Goal: Transaction & Acquisition: Purchase product/service

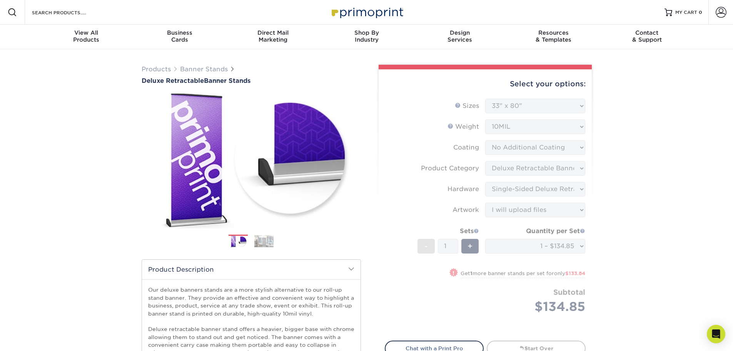
select select "33.00x80.00"
select select "deb82e1f-94dd-4fc2-adc3-95272b6b1220"
select select "8f8ed3c6-8570-4dec-a260-1d9d29af8a30"
select select "upload"
select select "05cdc3be-01c7-4d30-a20e-228dbc0598e6"
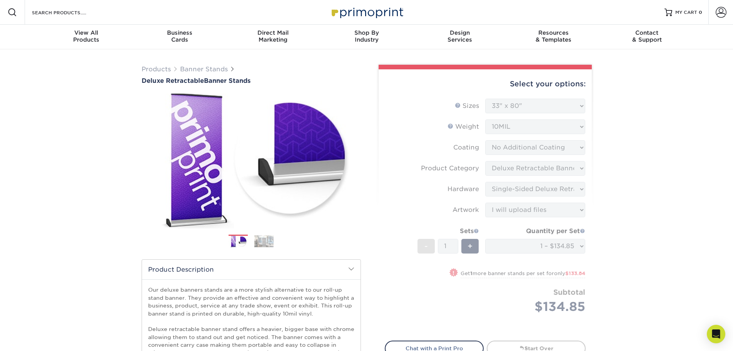
drag, startPoint x: 607, startPoint y: 204, endPoint x: 614, endPoint y: 198, distance: 9.8
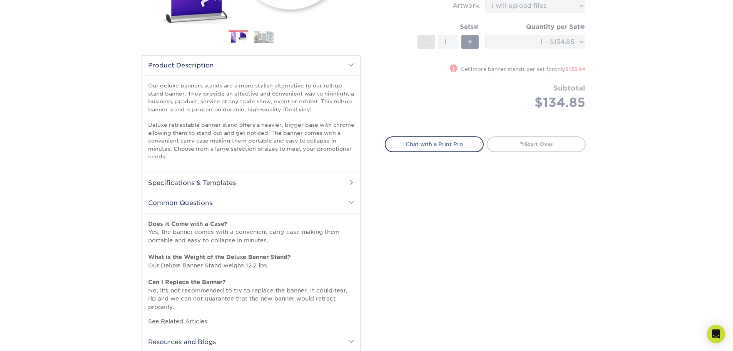
scroll to position [231, 0]
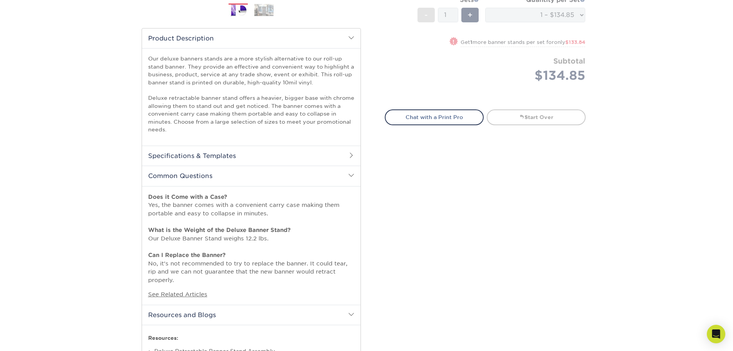
click at [229, 160] on h2 "Specifications & Templates" at bounding box center [251, 155] width 219 height 20
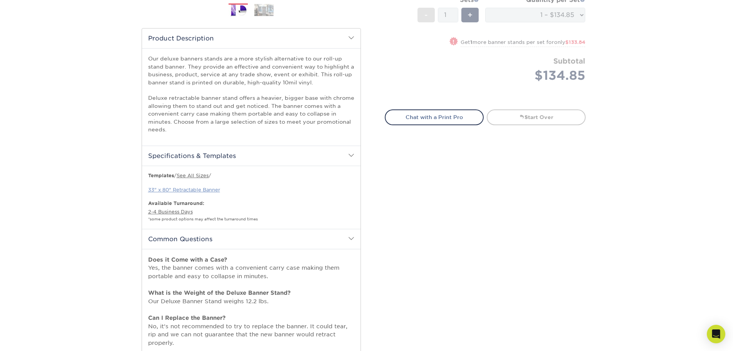
click at [207, 189] on link "33" x 80" Retractable Banner" at bounding box center [184, 190] width 72 height 6
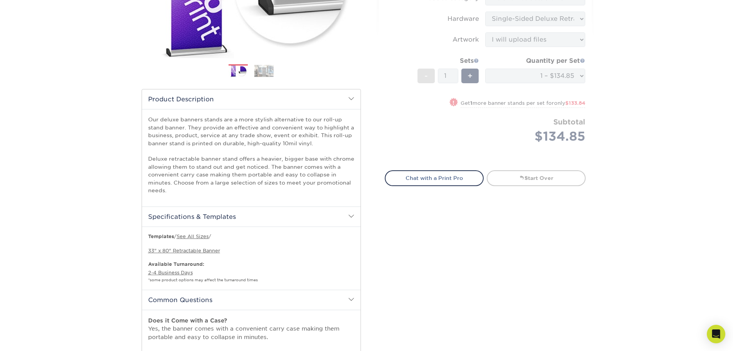
scroll to position [0, 0]
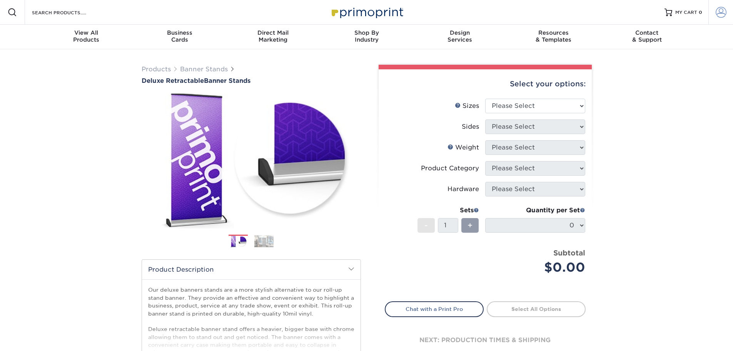
click at [723, 17] on span at bounding box center [721, 12] width 11 height 11
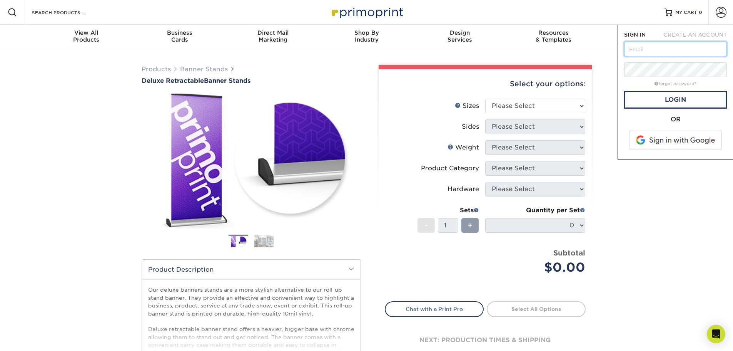
click at [662, 45] on input "text" at bounding box center [675, 49] width 103 height 15
type input "traceym@d6labs.com"
click at [656, 96] on link "Login" at bounding box center [675, 100] width 103 height 18
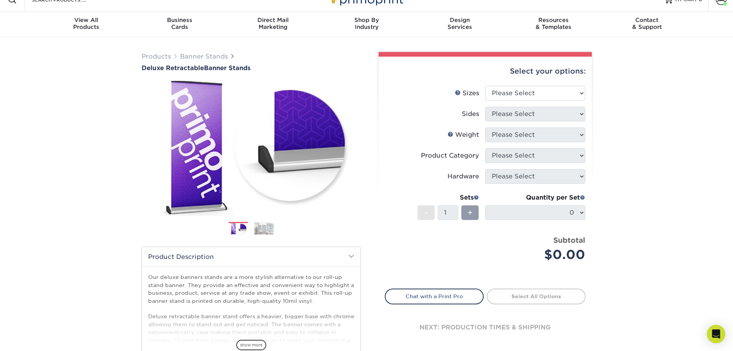
scroll to position [192, 0]
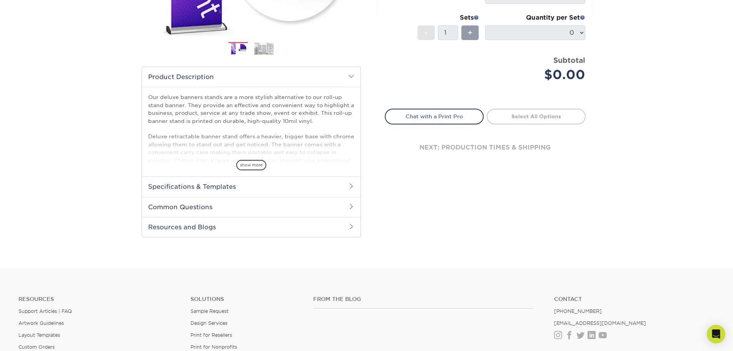
click at [204, 188] on h2 "Specifications & Templates" at bounding box center [251, 186] width 219 height 20
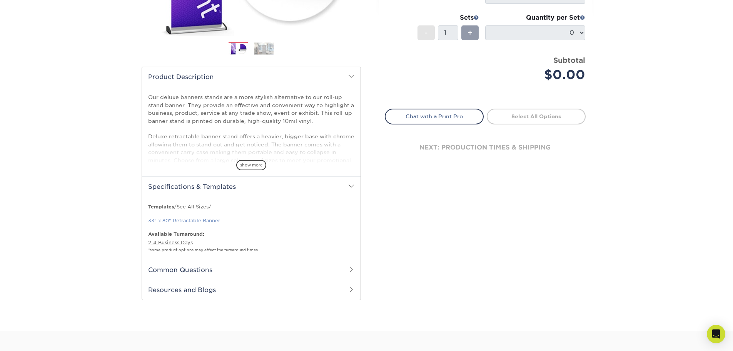
click at [186, 221] on link "33" x 80" Retractable Banner" at bounding box center [184, 220] width 72 height 6
